Goal: Information Seeking & Learning: Learn about a topic

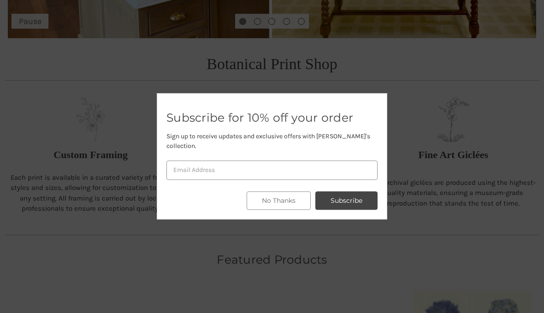
scroll to position [316, 0]
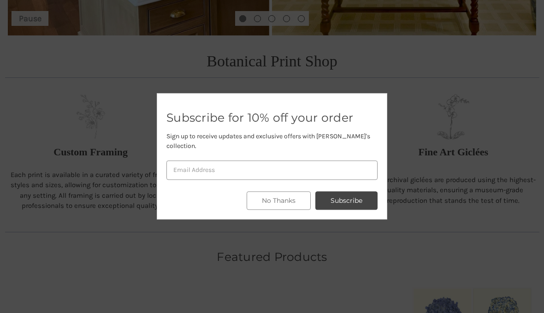
click at [274, 210] on button "No Thanks" at bounding box center [279, 201] width 64 height 18
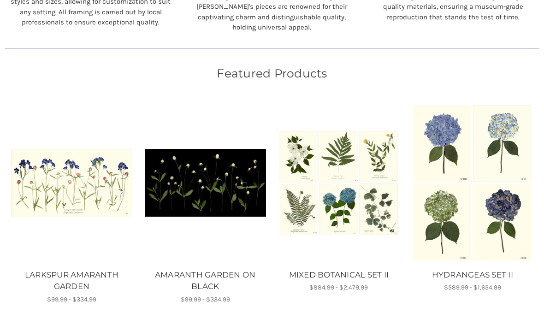
scroll to position [500, 0]
click at [478, 272] on link "HYDRANGEAS SET II" at bounding box center [473, 275] width 124 height 12
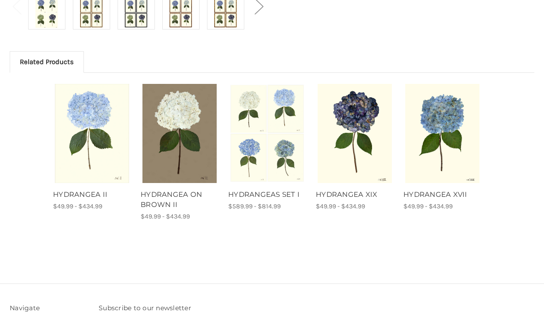
scroll to position [413, 0]
click at [163, 198] on link "HYDRANGEA ON BROWN II" at bounding box center [180, 200] width 78 height 21
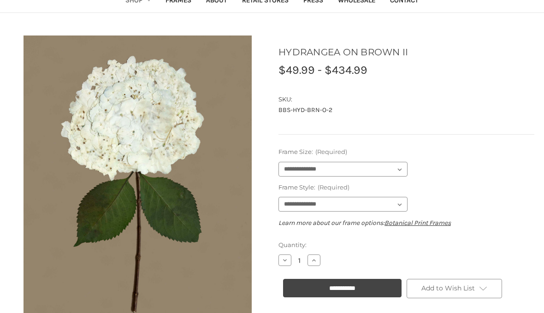
scroll to position [70, 0]
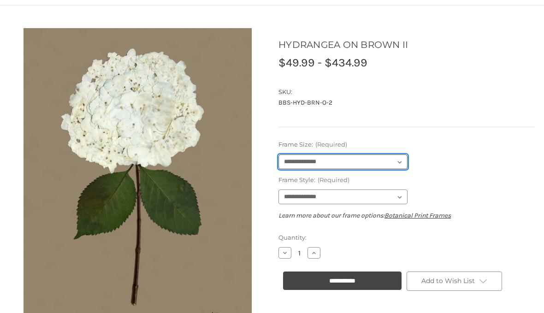
click at [399, 161] on select "**********" at bounding box center [343, 162] width 129 height 15
select select "****"
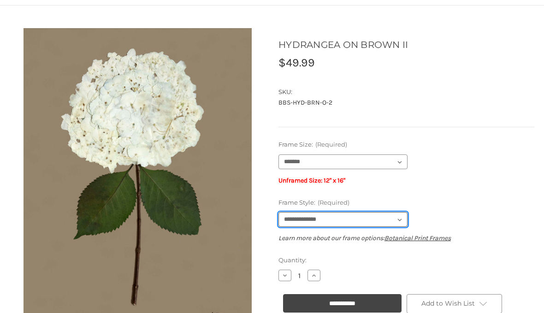
click at [399, 218] on select "**********" at bounding box center [343, 219] width 129 height 15
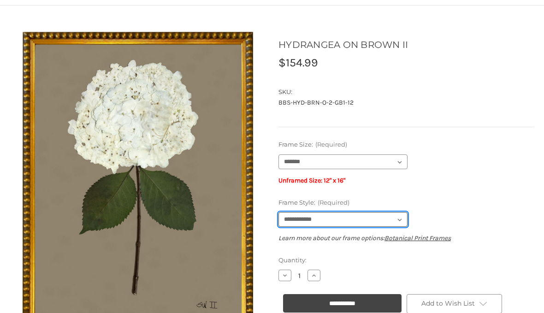
click at [398, 218] on select "**********" at bounding box center [343, 219] width 129 height 15
select select "****"
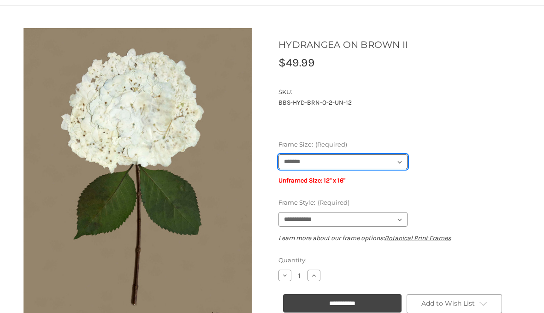
click at [399, 160] on select "**********" at bounding box center [343, 162] width 129 height 15
click at [401, 155] on select "**********" at bounding box center [343, 162] width 129 height 15
select select "****"
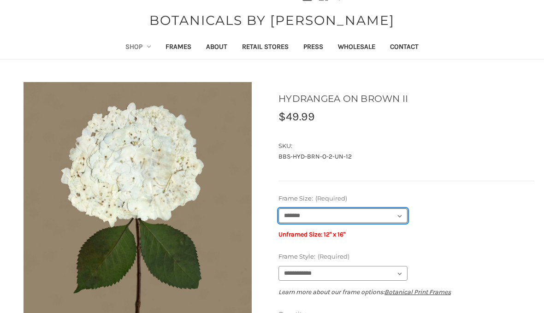
scroll to position [0, 0]
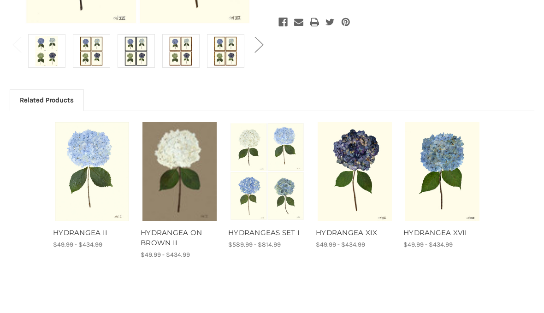
scroll to position [372, 0]
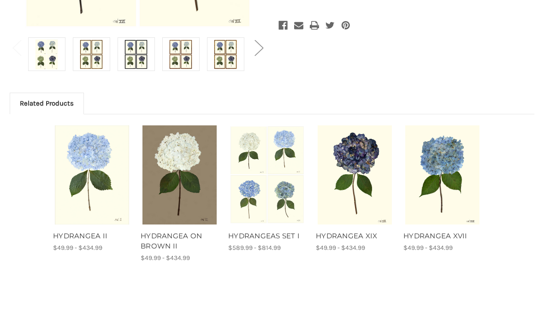
click at [455, 156] on img "HYDRANGEA XVII, Price range from $49.99 to $434.99\a\a" at bounding box center [442, 174] width 75 height 99
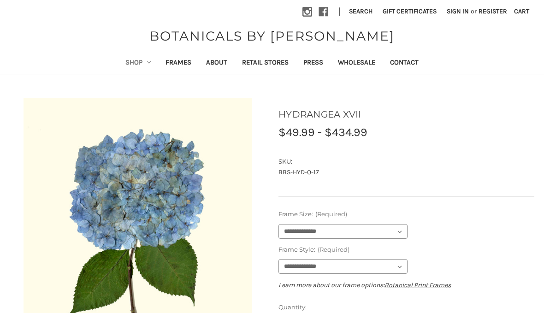
click at [320, 62] on link "Press" at bounding box center [313, 63] width 35 height 23
click at [141, 63] on link "Shop" at bounding box center [138, 63] width 41 height 23
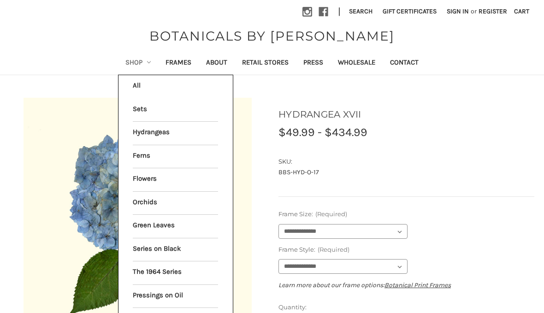
click at [171, 223] on link "Green Leaves" at bounding box center [175, 226] width 85 height 23
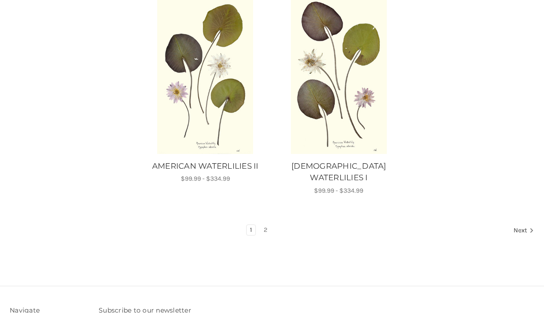
scroll to position [1196, 0]
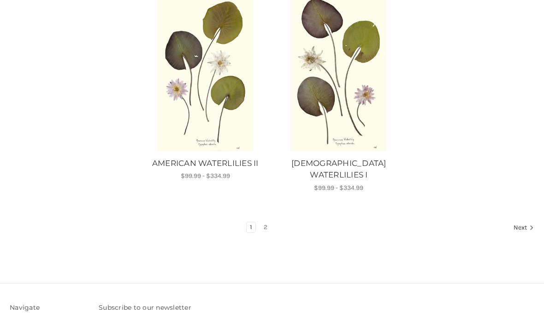
click at [265, 223] on link "2" at bounding box center [266, 228] width 10 height 10
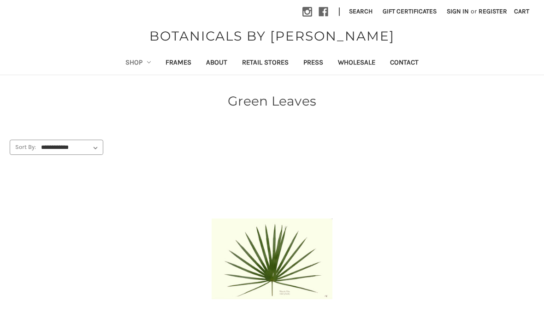
click at [140, 65] on link "Shop" at bounding box center [138, 63] width 41 height 23
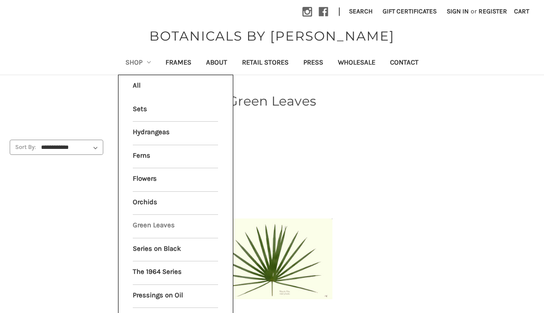
click at [177, 155] on link "Ferns" at bounding box center [175, 156] width 85 height 23
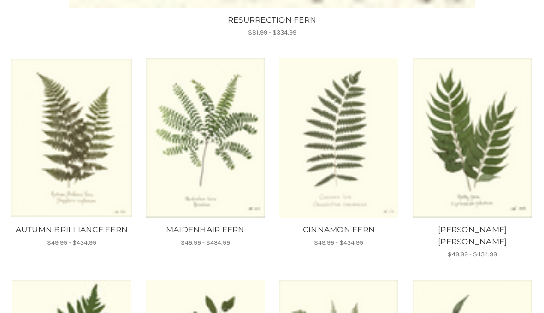
scroll to position [482, 0]
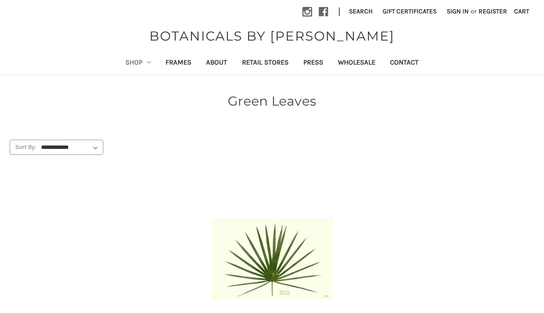
click at [135, 63] on link "Shop" at bounding box center [138, 63] width 41 height 23
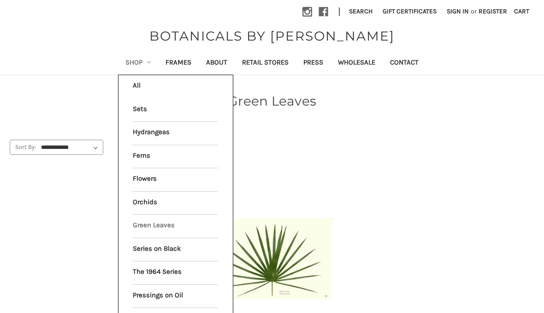
click at [142, 109] on link "Sets" at bounding box center [175, 110] width 85 height 23
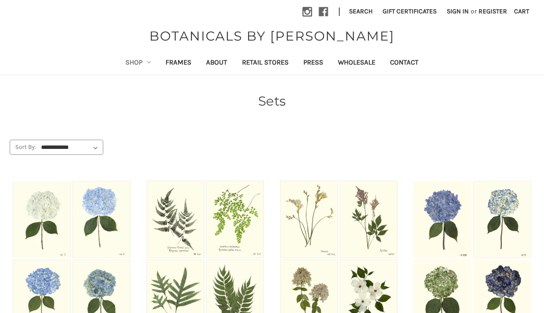
click at [137, 62] on link "Shop" at bounding box center [138, 63] width 41 height 23
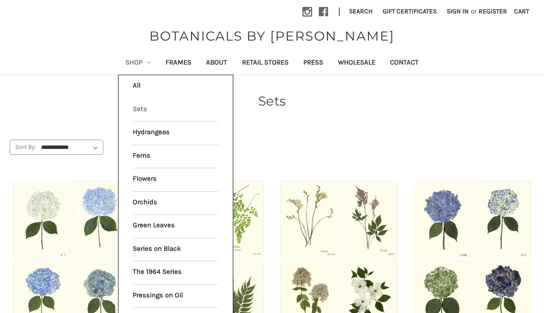
click at [148, 176] on link "Flowers" at bounding box center [175, 179] width 85 height 23
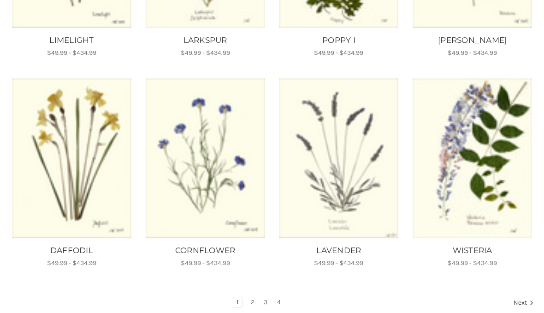
scroll to position [533, 0]
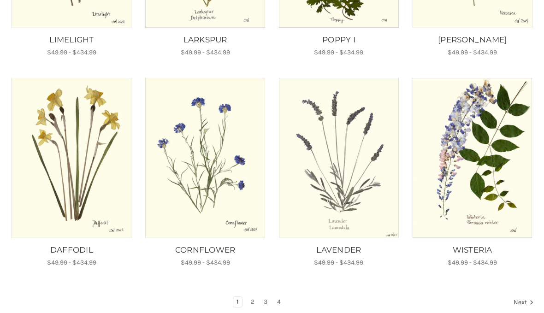
click at [519, 297] on link "Next" at bounding box center [523, 303] width 24 height 12
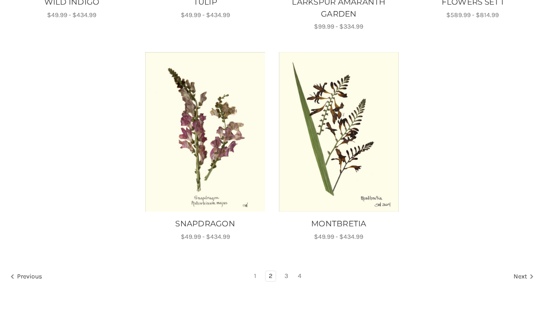
scroll to position [770, 0]
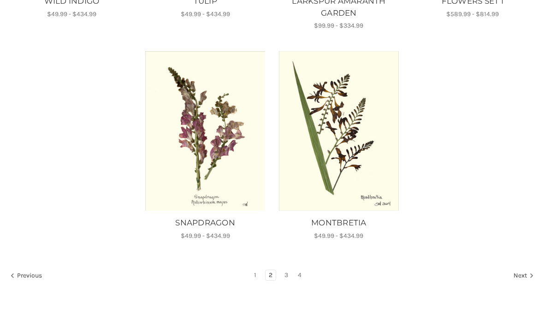
click at [519, 277] on link "Next" at bounding box center [523, 276] width 24 height 12
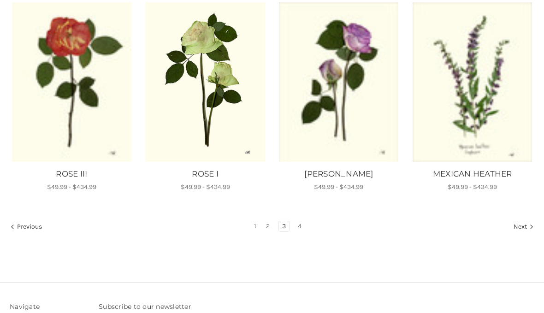
scroll to position [603, 0]
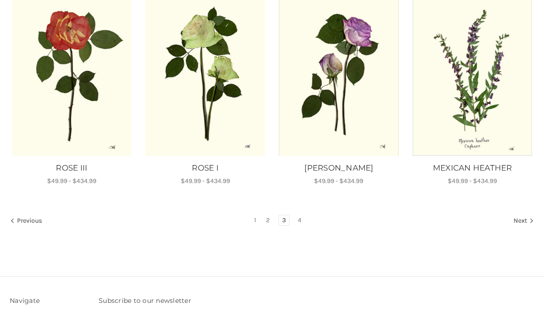
click at [525, 217] on link "Next" at bounding box center [523, 222] width 24 height 12
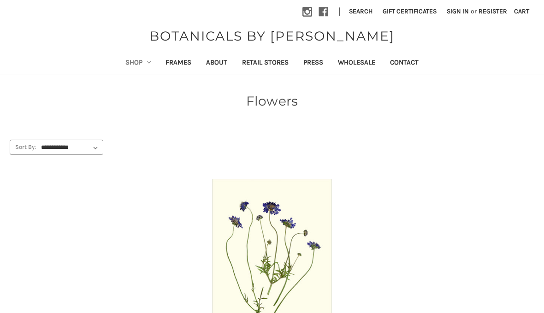
click at [135, 65] on link "Shop" at bounding box center [138, 63] width 41 height 23
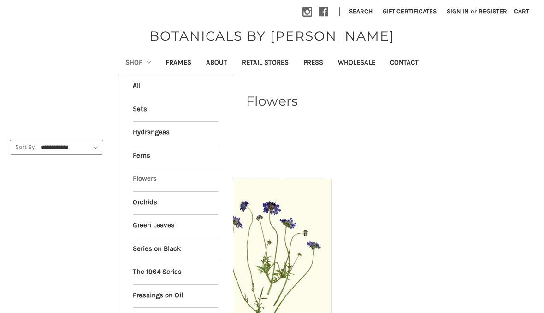
click at [145, 198] on link "Orchids" at bounding box center [175, 203] width 85 height 23
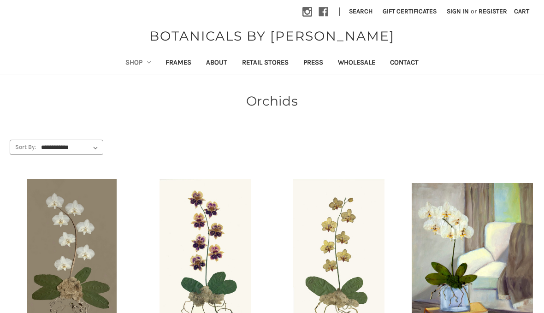
click at [135, 64] on link "Shop" at bounding box center [138, 63] width 41 height 23
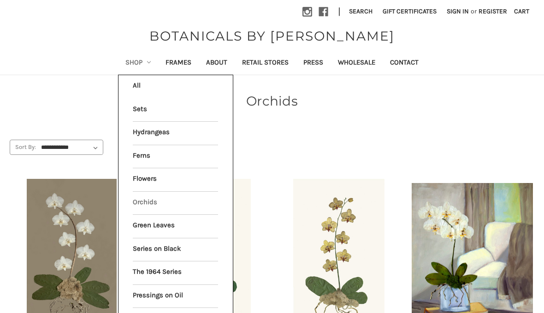
click at [166, 223] on link "Green Leaves" at bounding box center [175, 226] width 85 height 23
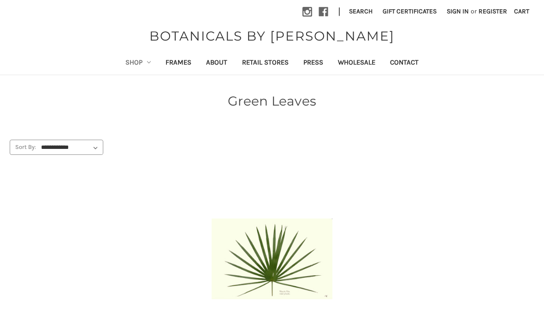
click at [174, 67] on link "Frames" at bounding box center [178, 63] width 41 height 23
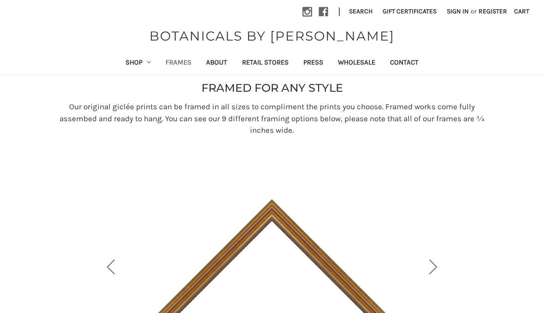
click at [135, 64] on link "Shop" at bounding box center [138, 63] width 41 height 23
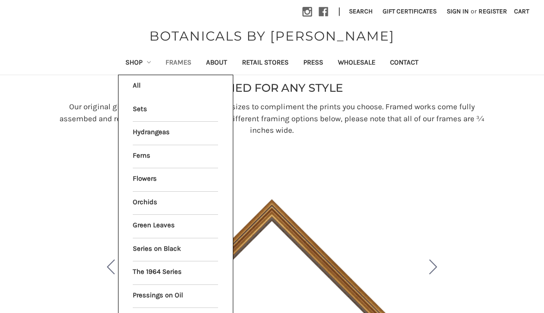
click at [173, 246] on link "Series on Black" at bounding box center [175, 249] width 85 height 23
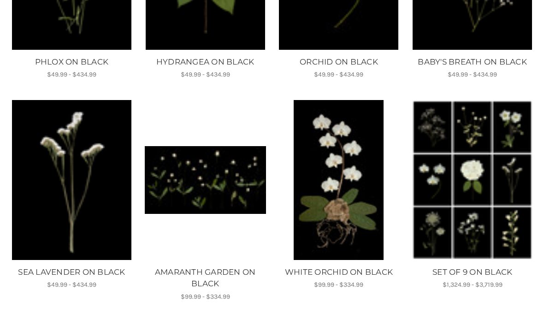
scroll to position [511, 0]
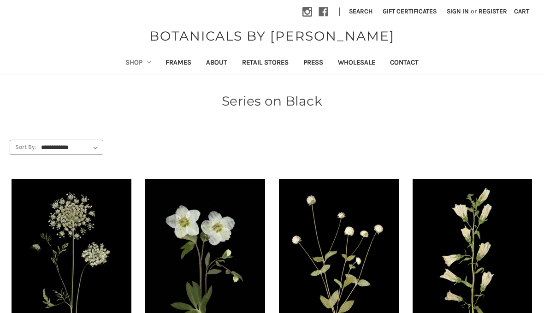
scroll to position [554, 0]
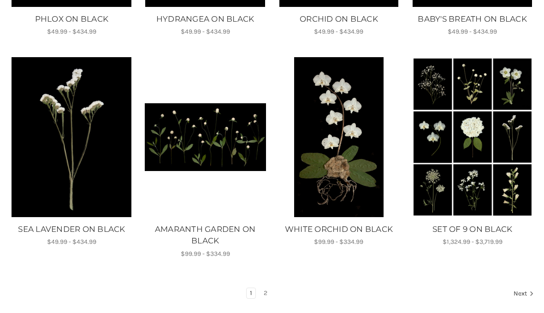
click at [249, 146] on img "AMARANTH GARDEN ON BLACK, Price range from $99.99 to $334.99\a\a" at bounding box center [205, 137] width 121 height 68
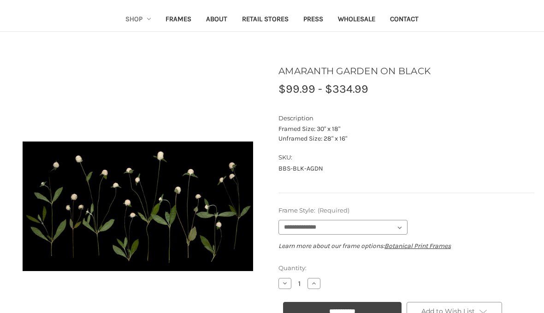
scroll to position [45, 0]
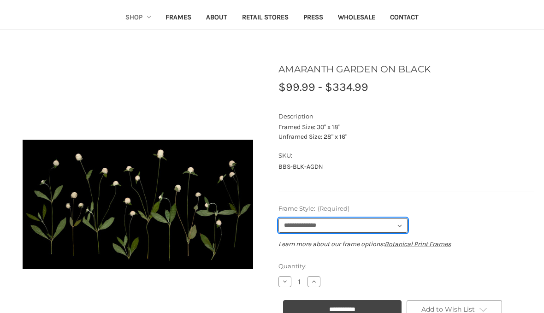
click at [397, 231] on select "**********" at bounding box center [343, 226] width 129 height 15
select select "****"
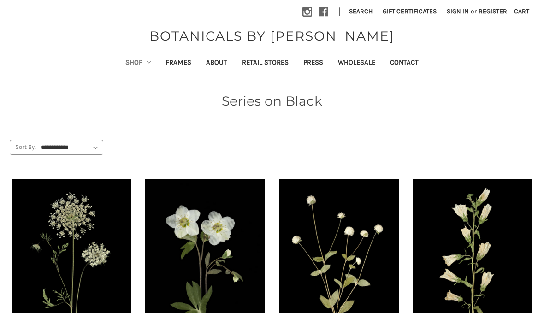
click at [131, 64] on link "Shop" at bounding box center [138, 63] width 41 height 23
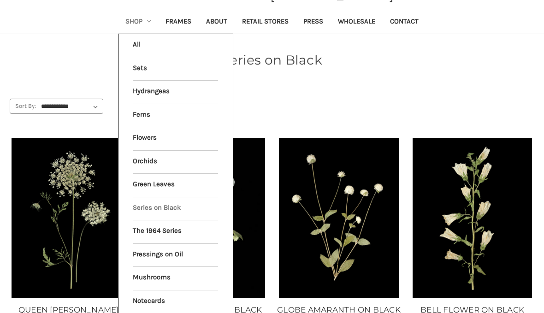
scroll to position [42, 0]
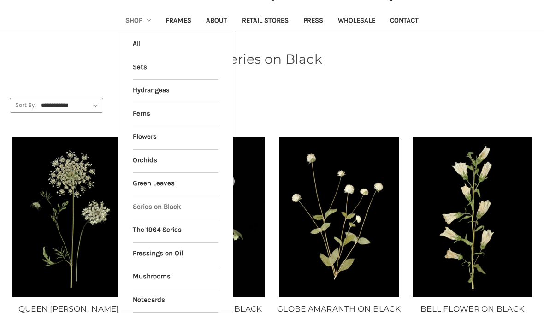
click at [176, 226] on link "The 1964 Series" at bounding box center [175, 231] width 85 height 23
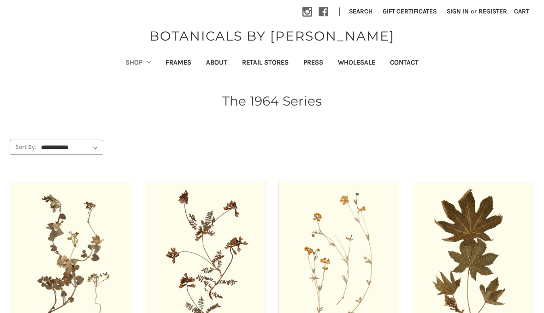
click at [139, 64] on link "Shop" at bounding box center [138, 63] width 41 height 23
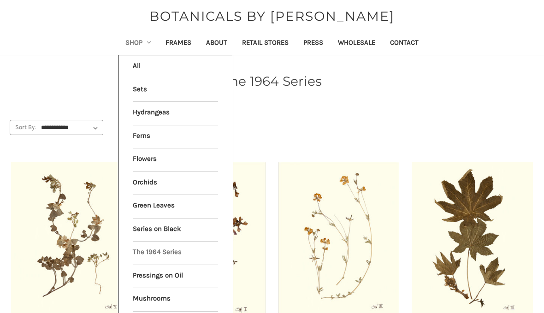
scroll to position [20, 0]
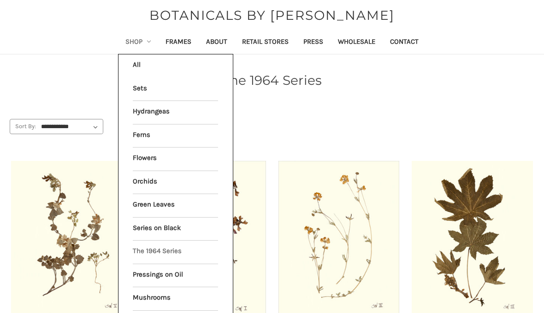
click at [163, 294] on link "Mushrooms" at bounding box center [175, 299] width 85 height 23
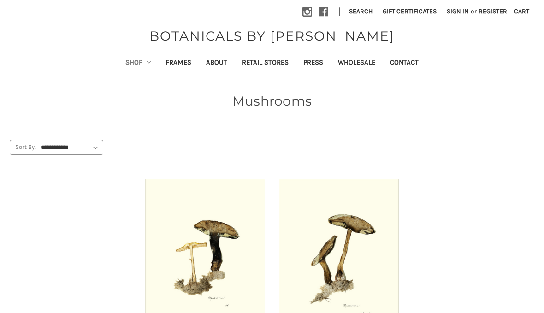
click at [140, 60] on link "Shop" at bounding box center [138, 63] width 41 height 23
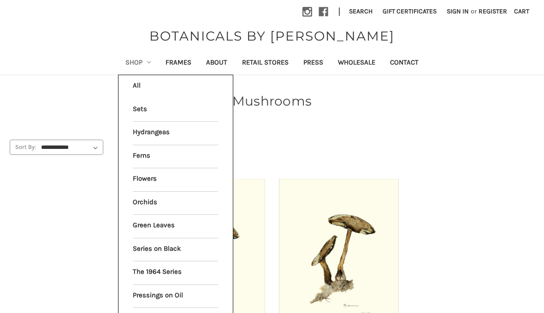
click at [166, 225] on link "Green Leaves" at bounding box center [175, 226] width 85 height 23
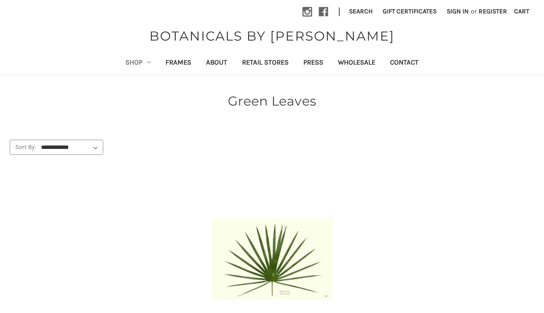
click at [134, 62] on link "Shop" at bounding box center [138, 63] width 41 height 23
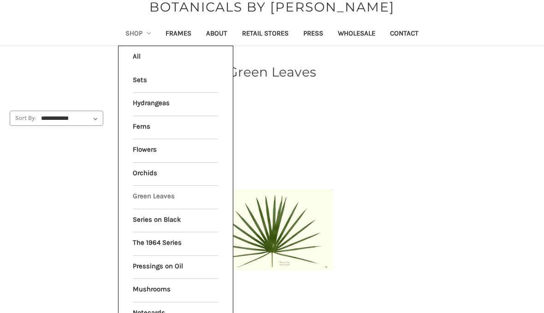
scroll to position [29, 0]
click at [151, 303] on link "Notecards" at bounding box center [175, 314] width 85 height 23
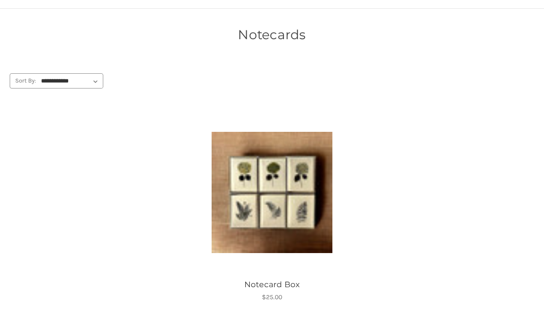
scroll to position [66, 0]
click at [307, 224] on img "Notecard Box, $25.00\a\a" at bounding box center [272, 192] width 121 height 121
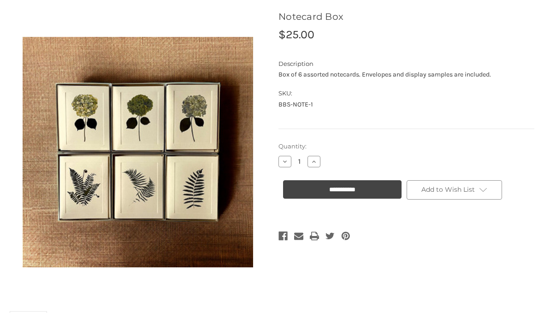
scroll to position [95, 0]
